Goal: Transaction & Acquisition: Purchase product/service

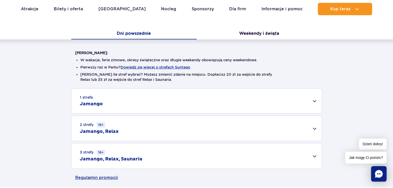
scroll to position [103, 0]
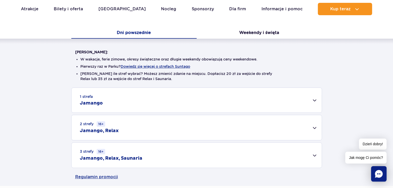
click at [313, 102] on div "1 strefa Jamango" at bounding box center [197, 100] width 250 height 25
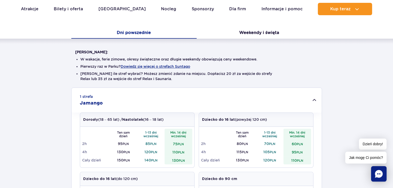
click at [313, 102] on div "1 strefa Jamango" at bounding box center [197, 100] width 250 height 25
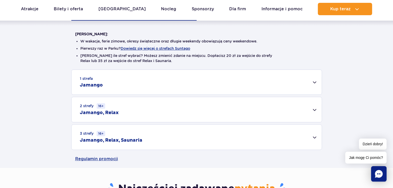
scroll to position [129, 0]
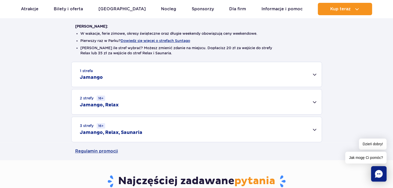
click at [314, 102] on div "2 strefy 16+ Jamango, Relax" at bounding box center [197, 102] width 250 height 25
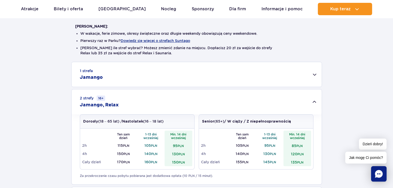
click at [314, 74] on div "1 strefa Jamango" at bounding box center [197, 74] width 250 height 25
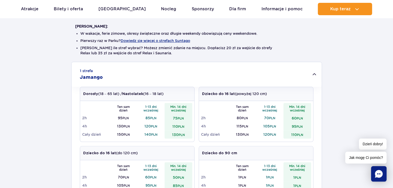
click at [314, 74] on div "1 strefa Jamango" at bounding box center [197, 74] width 250 height 25
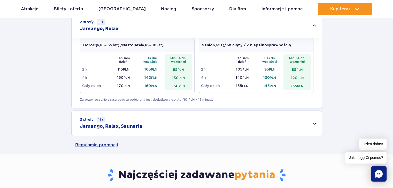
scroll to position [207, 0]
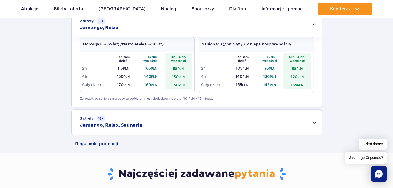
click at [317, 124] on div "3 strefy 16+ Jamango, Relax, Saunaria" at bounding box center [197, 122] width 250 height 25
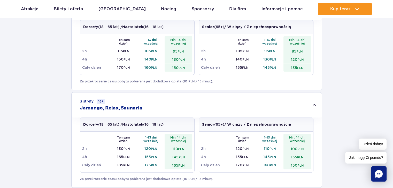
scroll to position [232, 0]
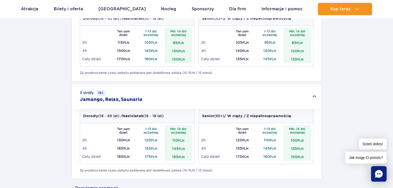
click at [311, 99] on div "3 strefy 16+ Jamango, Relax, Saunaria" at bounding box center [197, 96] width 250 height 25
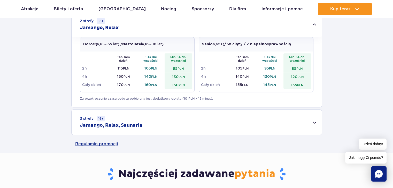
scroll to position [129, 0]
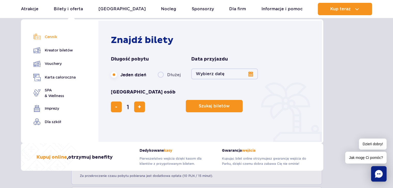
click at [47, 36] on link "Cennik" at bounding box center [54, 36] width 42 height 7
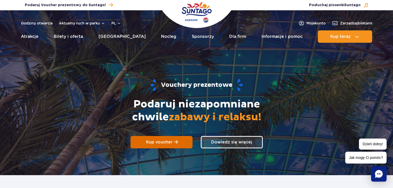
click at [169, 143] on span "Kup voucher" at bounding box center [159, 142] width 27 height 5
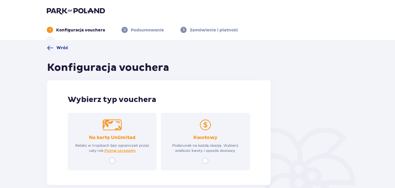
scroll to position [26, 0]
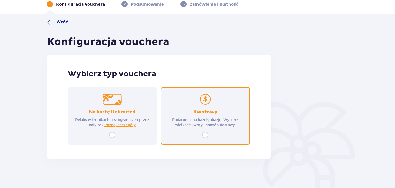
click at [204, 135] on input "radio" at bounding box center [205, 135] width 6 height 6
radio input "true"
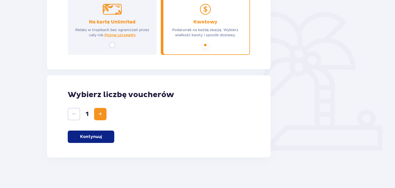
scroll to position [116, 0]
click at [94, 140] on button "Kontynuuj" at bounding box center [91, 137] width 46 height 12
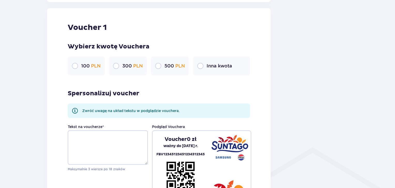
scroll to position [274, 0]
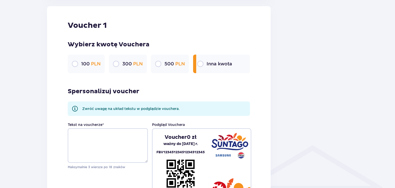
click at [199, 63] on input "radio" at bounding box center [200, 64] width 6 height 6
radio input "true"
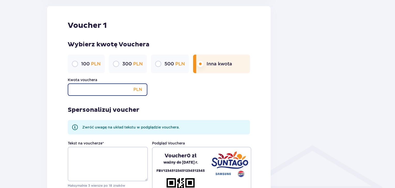
click at [115, 85] on input "Kwota vouchera" at bounding box center [108, 90] width 80 height 12
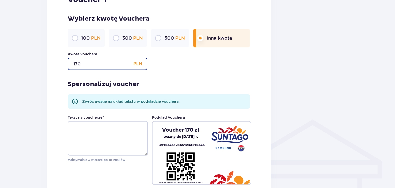
type input "170"
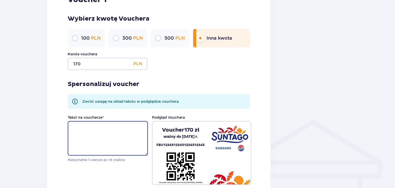
click at [108, 132] on textarea "Tekst na voucherze *" at bounding box center [108, 138] width 80 height 35
type textarea "H"
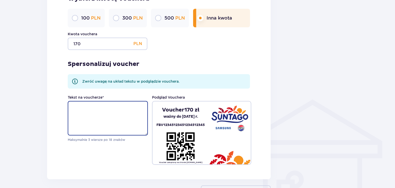
scroll to position [351, 0]
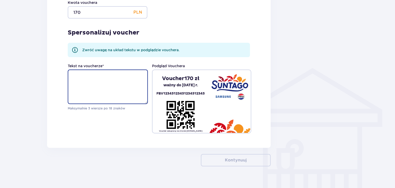
click at [103, 81] on textarea "Tekst na voucherze *" at bounding box center [108, 87] width 80 height 35
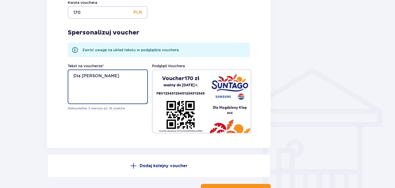
paste textarea "Ten voucher to nie tylko prezent – to mała przygoda, która czeka, by ją przeżyć…"
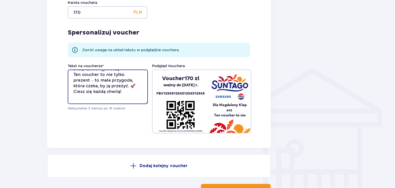
scroll to position [0, 0]
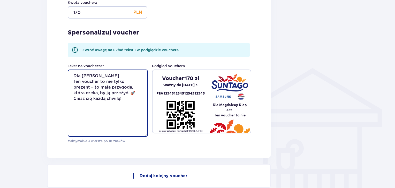
drag, startPoint x: 146, startPoint y: 103, endPoint x: 151, endPoint y: 136, distance: 33.4
click at [151, 136] on div "Tekst na voucherze * Dla Magdaleny Klepacz Ten voucher to nie tylko prezent – t…" at bounding box center [159, 104] width 182 height 80
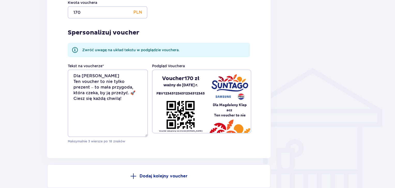
click at [226, 114] on pre "Dla Magdaleny Klep acz Ten voucher to nie" at bounding box center [229, 109] width 42 height 15
click at [230, 111] on pre "Dla Magdaleny Klep acz Ten voucher to nie" at bounding box center [229, 109] width 42 height 15
click at [250, 132] on div "Voucher 170 zł ważny do 09.09.2026 r. FBV12345123451234512345 Voucher zakupiony…" at bounding box center [201, 102] width 99 height 64
click at [225, 110] on pre "Dla Magdaleny Klep acz Ten voucher to nie" at bounding box center [229, 109] width 42 height 15
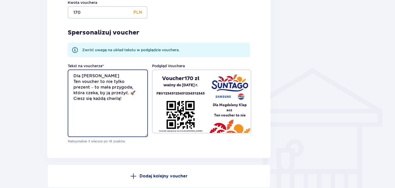
click at [128, 102] on textarea "Dla Magdaleny Klepacz Ten voucher to nie tylko prezent – to mała przygoda, któr…" at bounding box center [108, 104] width 80 height 68
drag, startPoint x: 125, startPoint y: 101, endPoint x: 93, endPoint y: 95, distance: 32.6
click at [93, 95] on textarea "Dla Magdaleny Klepacz Ten voucher to nie tylko prezent – to mała przygoda, któr…" at bounding box center [108, 104] width 80 height 68
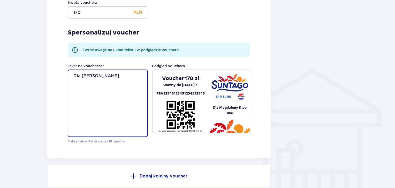
click at [102, 74] on textarea "Dla Magdaleny Klepacz" at bounding box center [108, 104] width 80 height 68
click at [104, 74] on textarea "Dla Magdaleny Klepacz" at bounding box center [108, 104] width 80 height 68
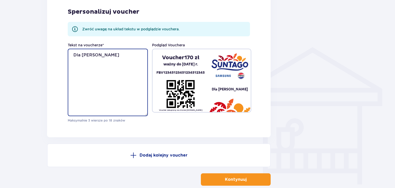
scroll to position [401, 0]
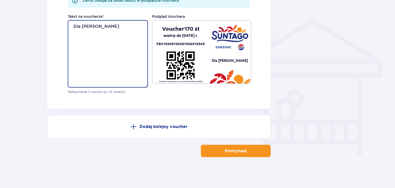
type textarea "Dla Magdaleny Klepacz"
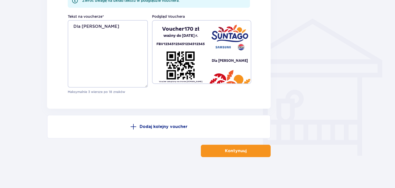
click at [251, 151] on button "Kontynuuj" at bounding box center [236, 151] width 70 height 12
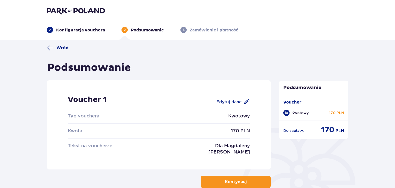
scroll to position [44, 0]
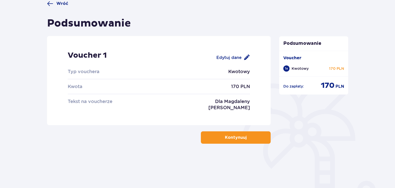
click at [241, 139] on p "Kontynuuj" at bounding box center [236, 138] width 22 height 6
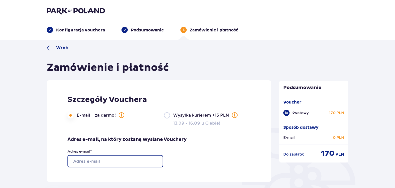
click at [94, 160] on input "Adres e-mail *" at bounding box center [115, 161] width 96 height 12
type input "[EMAIL_ADDRESS][DOMAIN_NAME]"
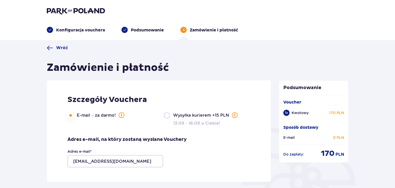
type input "Natalia"
type input "Klepacz"
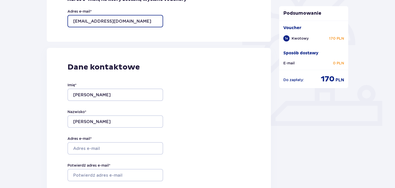
scroll to position [155, 0]
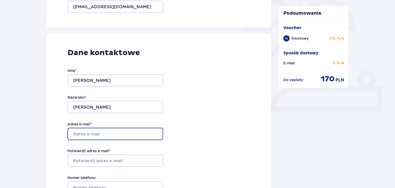
click at [91, 136] on input "Adres e-mail *" at bounding box center [115, 134] width 96 height 12
type input "[EMAIL_ADDRESS][DOMAIN_NAME]"
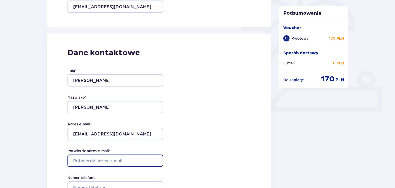
type input "[EMAIL_ADDRESS][DOMAIN_NAME]"
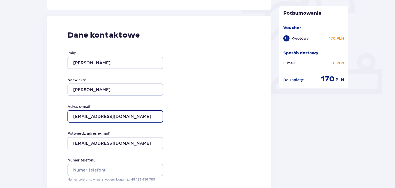
scroll to position [181, 0]
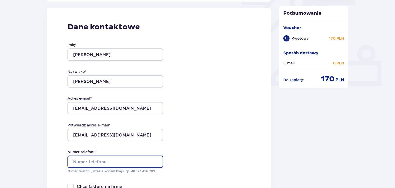
click at [89, 162] on input "Numer telefonu" at bounding box center [115, 162] width 96 height 12
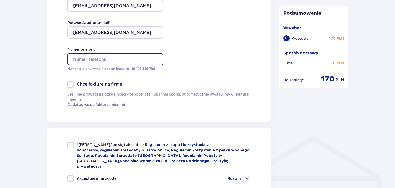
scroll to position [310, 0]
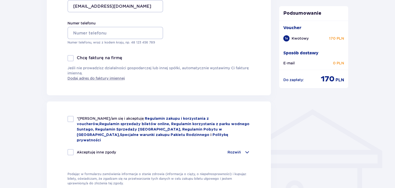
click at [71, 120] on div at bounding box center [70, 119] width 6 height 6
checkbox input "true"
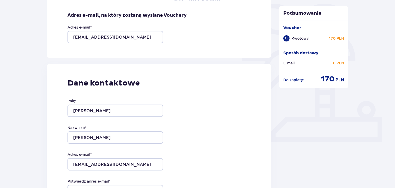
scroll to position [0, 0]
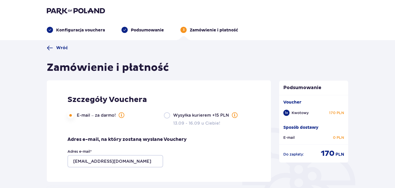
click at [143, 28] on p "Podsumowanie" at bounding box center [147, 30] width 33 height 6
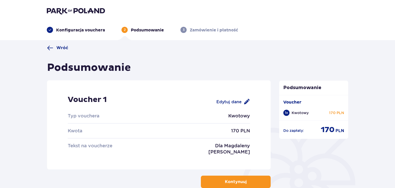
click at [82, 28] on p "Konfiguracja vouchera" at bounding box center [80, 30] width 49 height 6
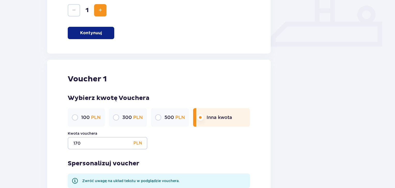
scroll to position [232, 0]
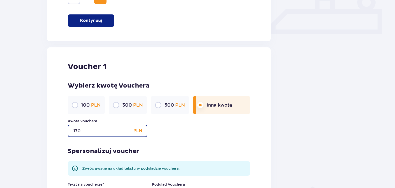
drag, startPoint x: 96, startPoint y: 130, endPoint x: 50, endPoint y: 133, distance: 46.6
click at [50, 133] on div "Voucher 1 Wybierz kwotę Vouchera 100 PLN 300 PLN 500 PLN Inna kwota Kwota vouch…" at bounding box center [158, 157] width 223 height 219
type input "200"
click at [59, 130] on div "Voucher 1 Wybierz kwotę Vouchera 100 PLN 300 PLN 500 PLN Inna kwota Kwota vouch…" at bounding box center [158, 157] width 223 height 219
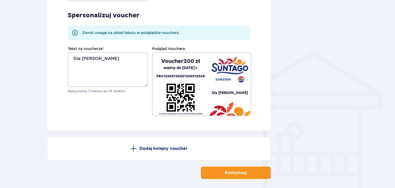
scroll to position [390, 0]
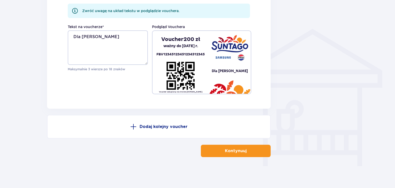
click at [230, 149] on p "Kontynuuj" at bounding box center [236, 151] width 22 height 6
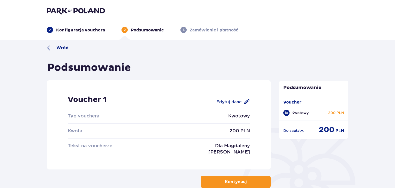
click at [251, 183] on button "Kontynuuj" at bounding box center [236, 182] width 70 height 12
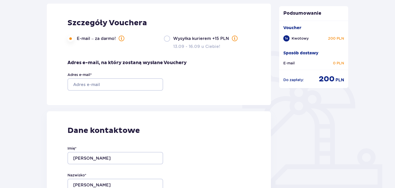
scroll to position [77, 0]
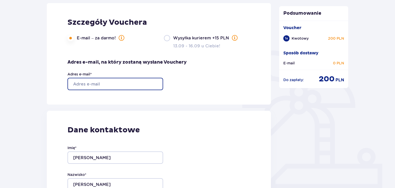
click at [107, 85] on input "Adres e-mail *" at bounding box center [115, 84] width 96 height 12
type input "[EMAIL_ADDRESS][DOMAIN_NAME]"
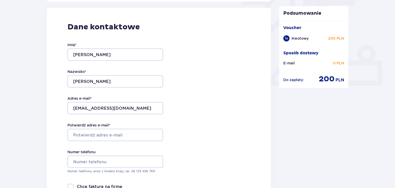
scroll to position [232, 0]
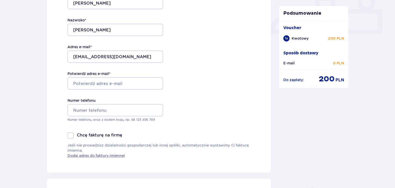
click at [112, 90] on div "Imię * Natalia Nazwisko * Klepacz Adres e-mail * nataliaklepacz2001@interia.pl …" at bounding box center [115, 56] width 96 height 152
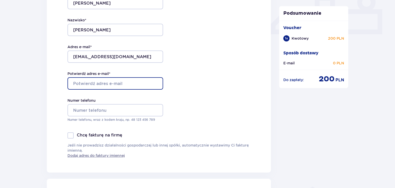
click at [107, 84] on input "Potwierdź adres e-mail *" at bounding box center [115, 83] width 96 height 12
type input "[EMAIL_ADDRESS][DOMAIN_NAME]"
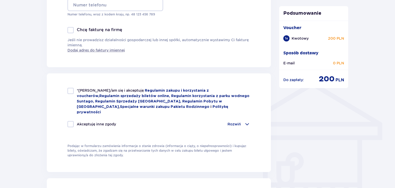
scroll to position [387, 0]
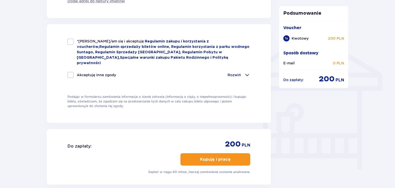
click at [71, 45] on div "*Zapoznałem/am się i akceptuję Regulamin zakupu i korzystania z voucherów , Reg…" at bounding box center [158, 52] width 183 height 27
checkbox input "true"
drag, startPoint x: 227, startPoint y: 150, endPoint x: 222, endPoint y: 146, distance: 7.1
click at [227, 154] on button "Kupuję i płacę" at bounding box center [215, 160] width 70 height 12
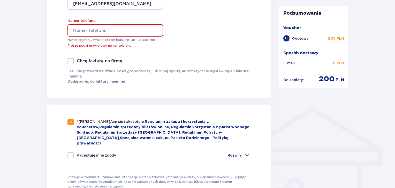
scroll to position [311, 0]
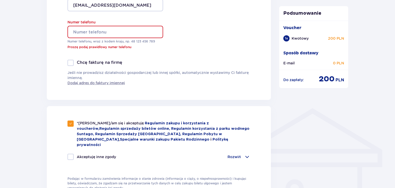
click at [127, 35] on input "Numer telefonu" at bounding box center [115, 32] width 96 height 12
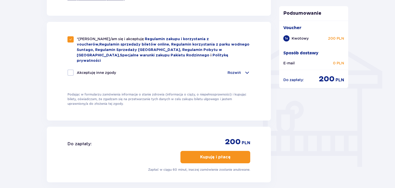
scroll to position [434, 0]
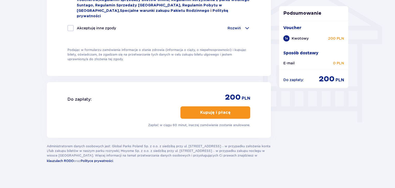
type input "797924456"
click at [216, 107] on button "Kupuję i płacę" at bounding box center [215, 113] width 70 height 12
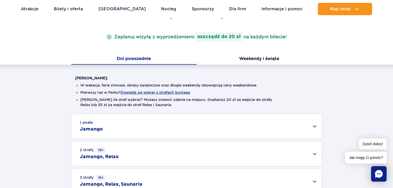
scroll to position [77, 0]
click at [254, 56] on button "Weekendy i święta" at bounding box center [258, 59] width 125 height 11
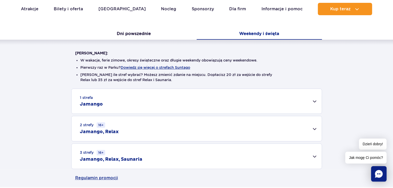
scroll to position [129, 0]
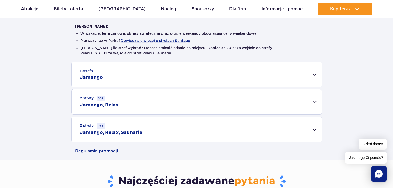
click at [315, 104] on div "2 strefy 16+ Jamango, Relax" at bounding box center [197, 102] width 250 height 25
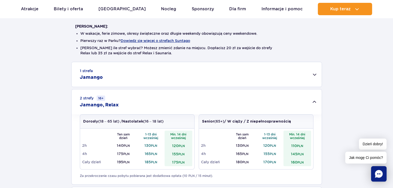
click at [315, 104] on div "2 strefy 16+ Jamango, Relax" at bounding box center [197, 102] width 250 height 25
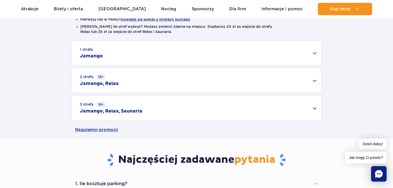
scroll to position [181, 0]
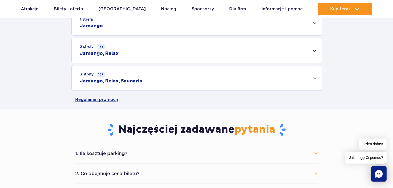
click at [316, 52] on div "2 strefy 16+ Jamango, Relax" at bounding box center [197, 50] width 250 height 25
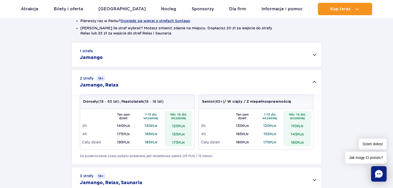
scroll to position [103, 0]
